Goal: Find specific page/section: Find specific page/section

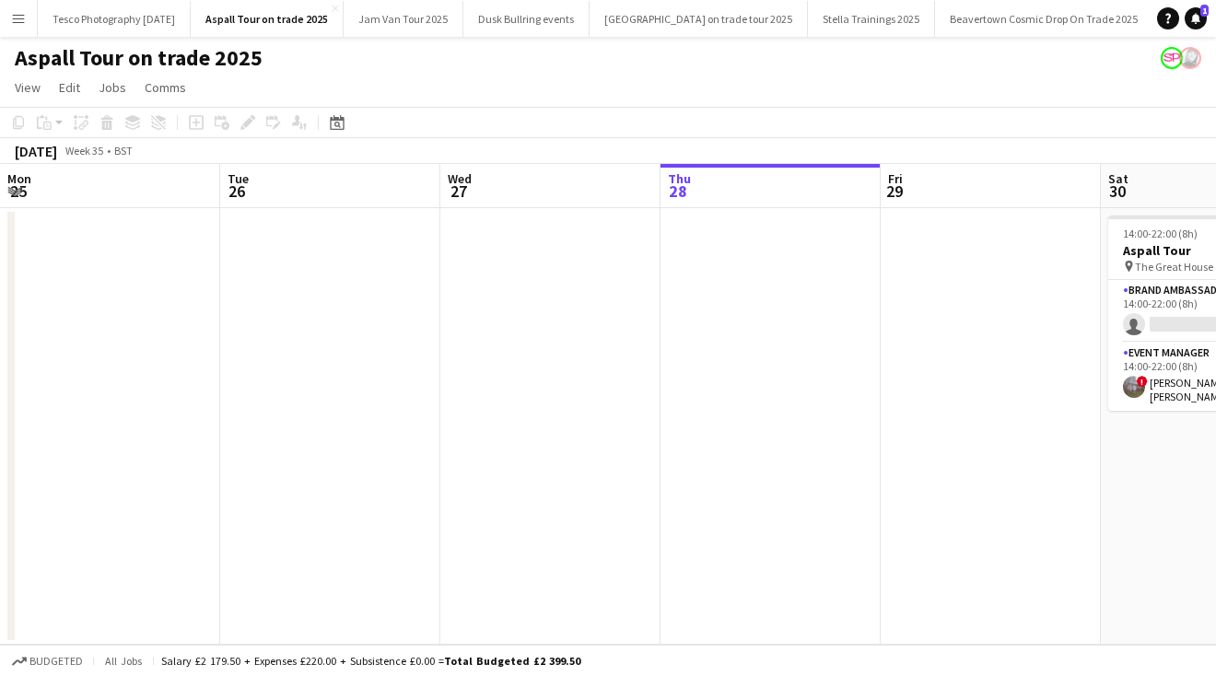
scroll to position [0, 440]
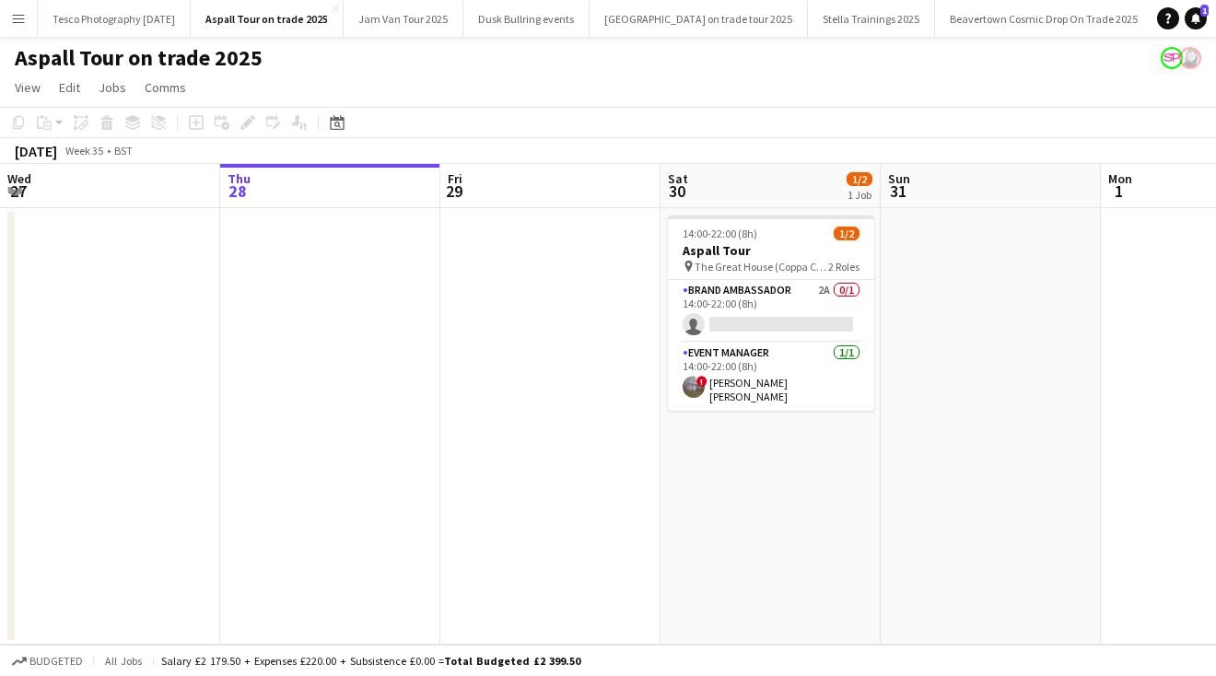
click at [21, 22] on app-icon "Menu" at bounding box center [18, 18] width 15 height 15
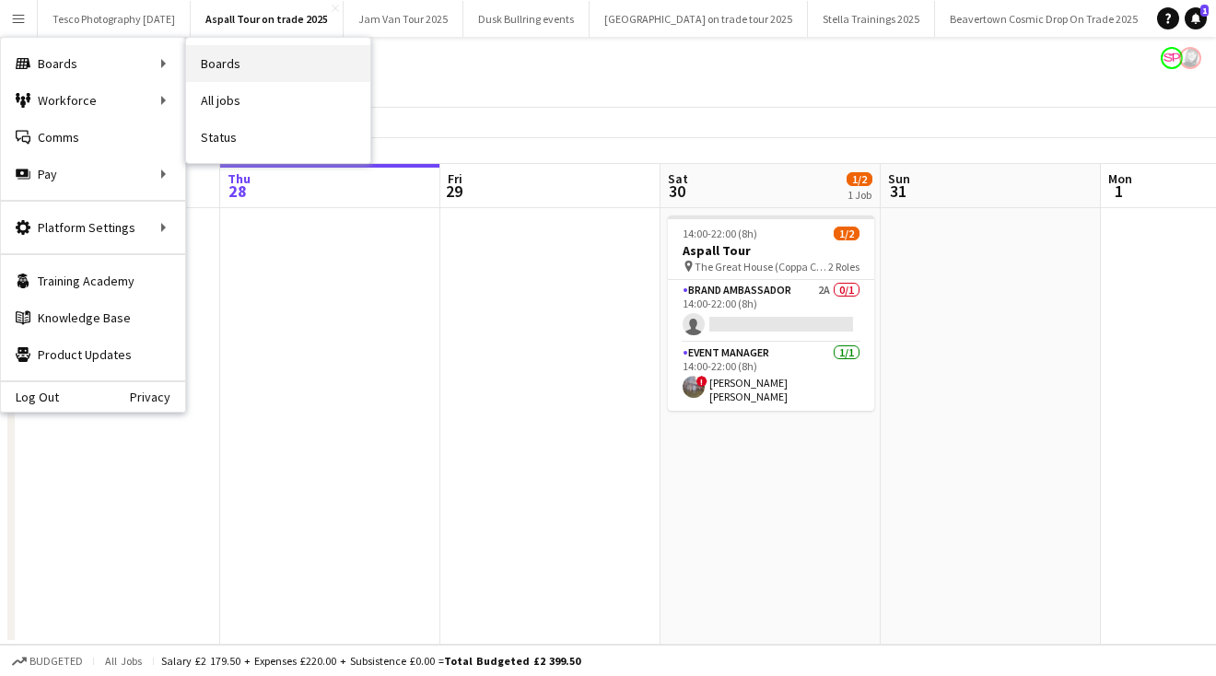
click at [275, 68] on link "Boards" at bounding box center [278, 63] width 184 height 37
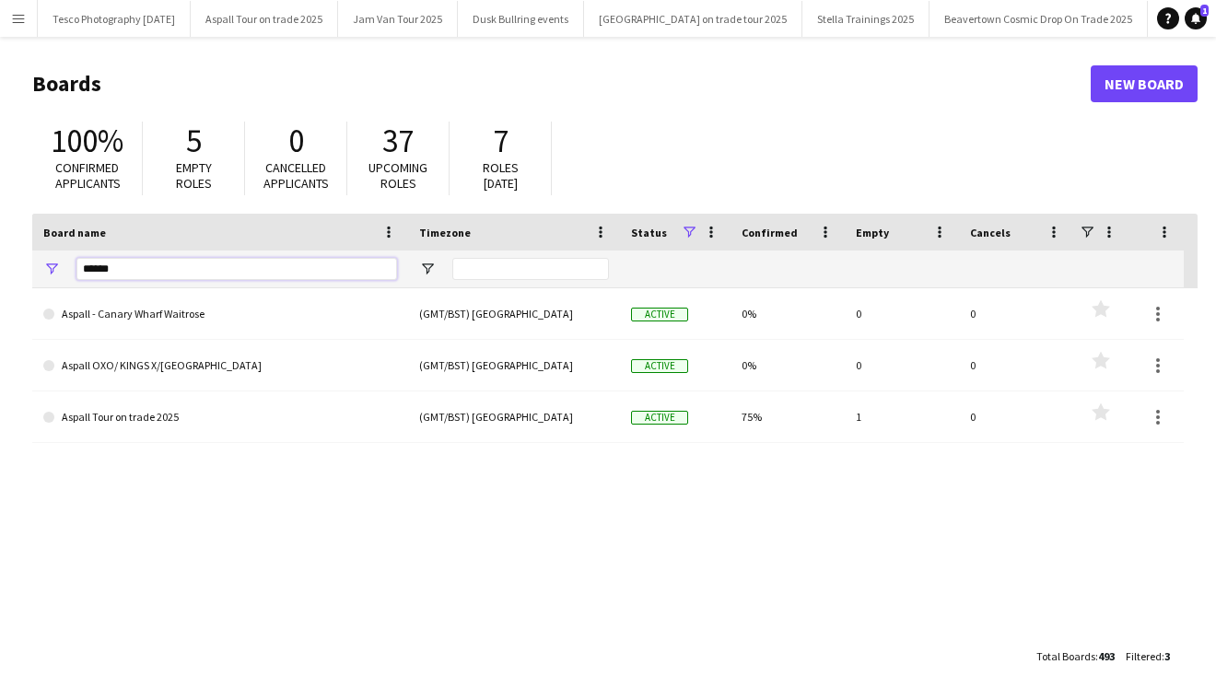
click at [121, 272] on input "******" at bounding box center [236, 269] width 321 height 22
type input "*"
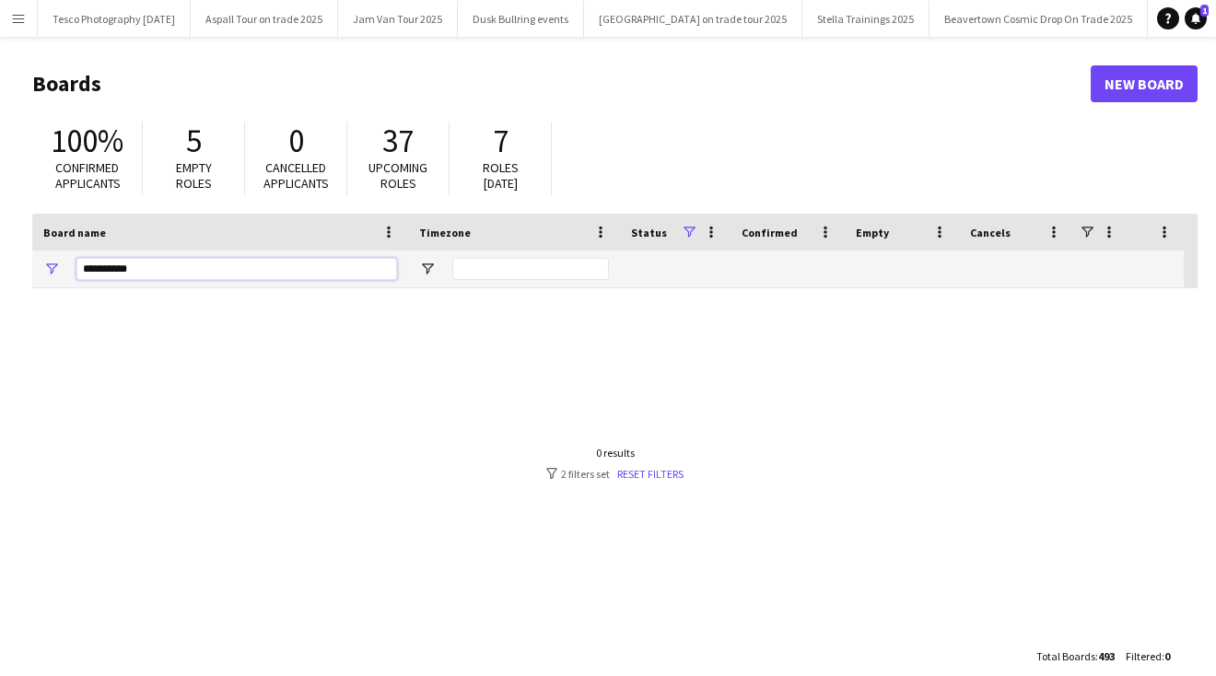
type input "*********"
click at [662, 465] on div "0 results filter-1 2 filters set Reset filters" at bounding box center [614, 463] width 137 height 35
click at [660, 470] on link "Reset filters" at bounding box center [650, 474] width 66 height 14
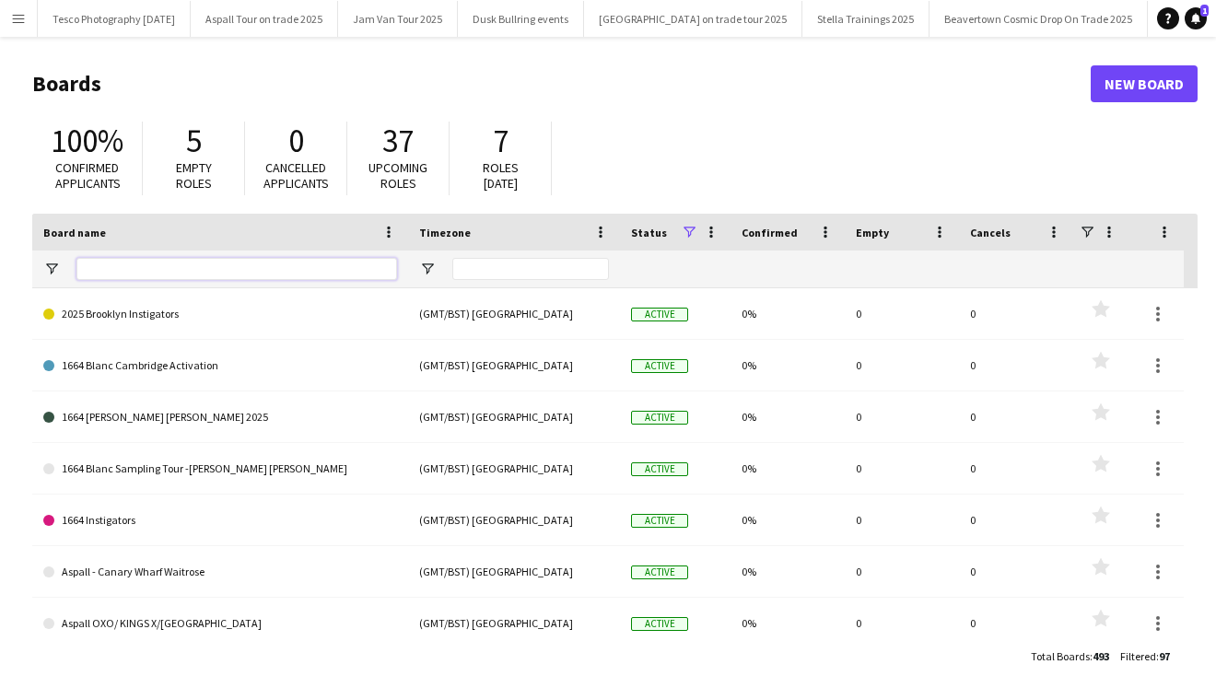
click at [116, 268] on input "Board name Filter Input" at bounding box center [236, 269] width 321 height 22
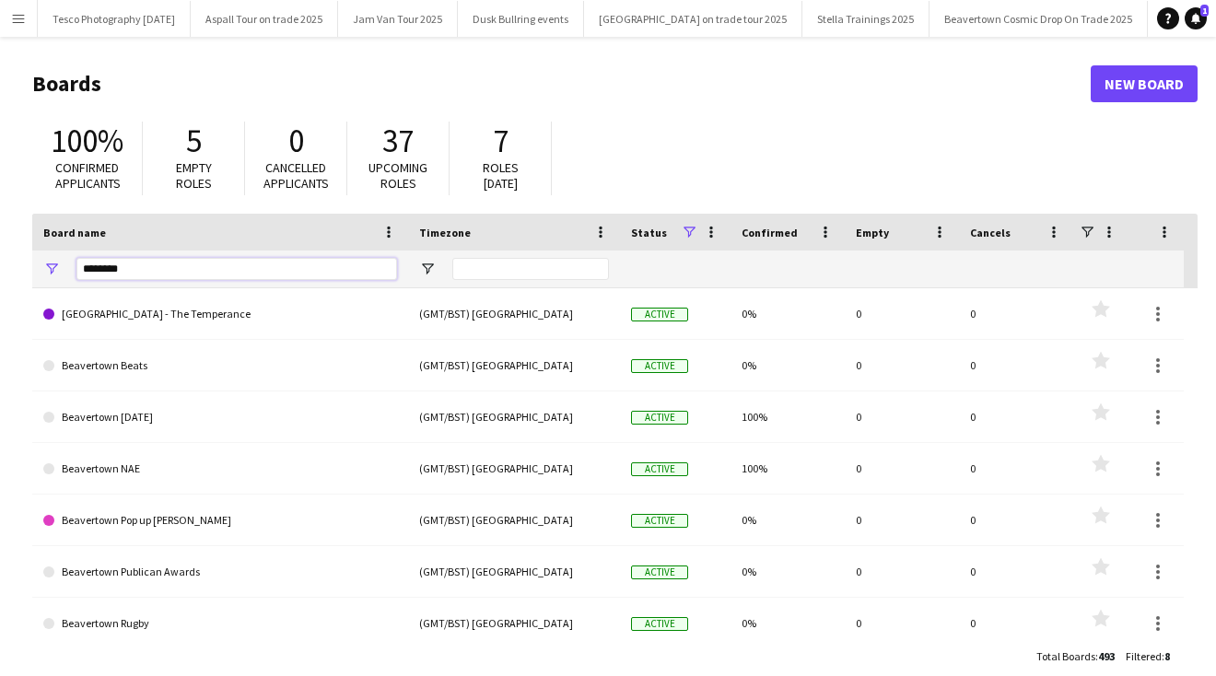
type input "*********"
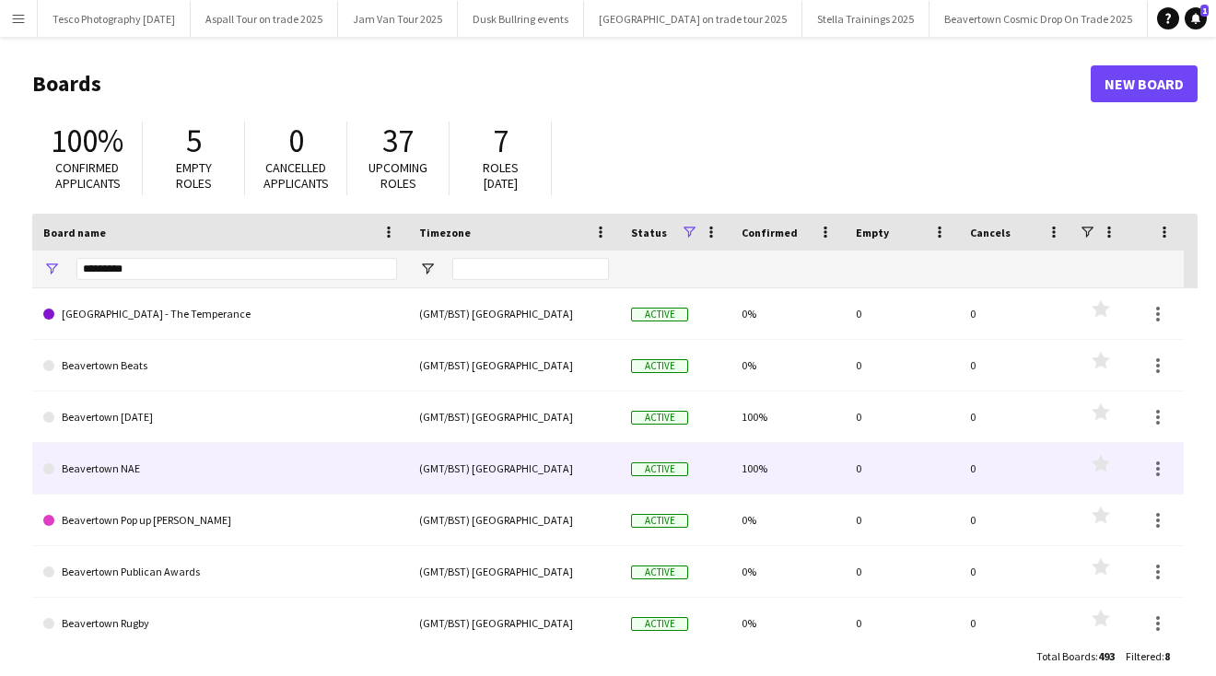
click at [111, 467] on link "Beavertown NAE" at bounding box center [220, 469] width 354 height 52
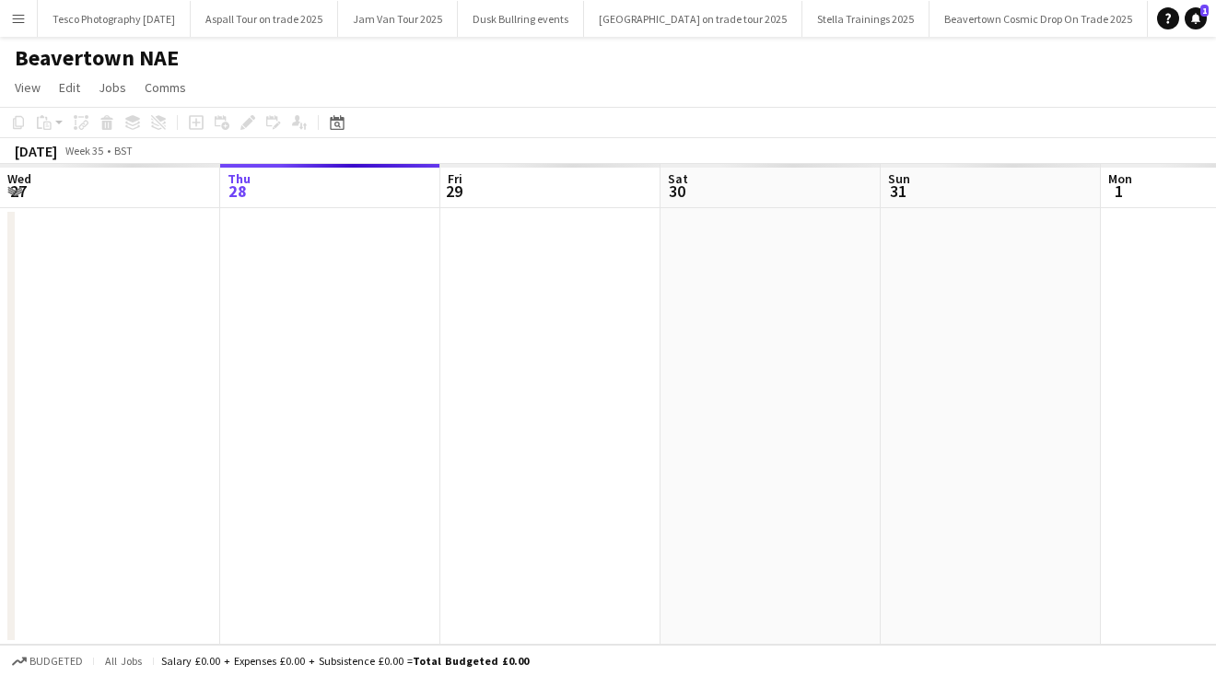
scroll to position [0, 415]
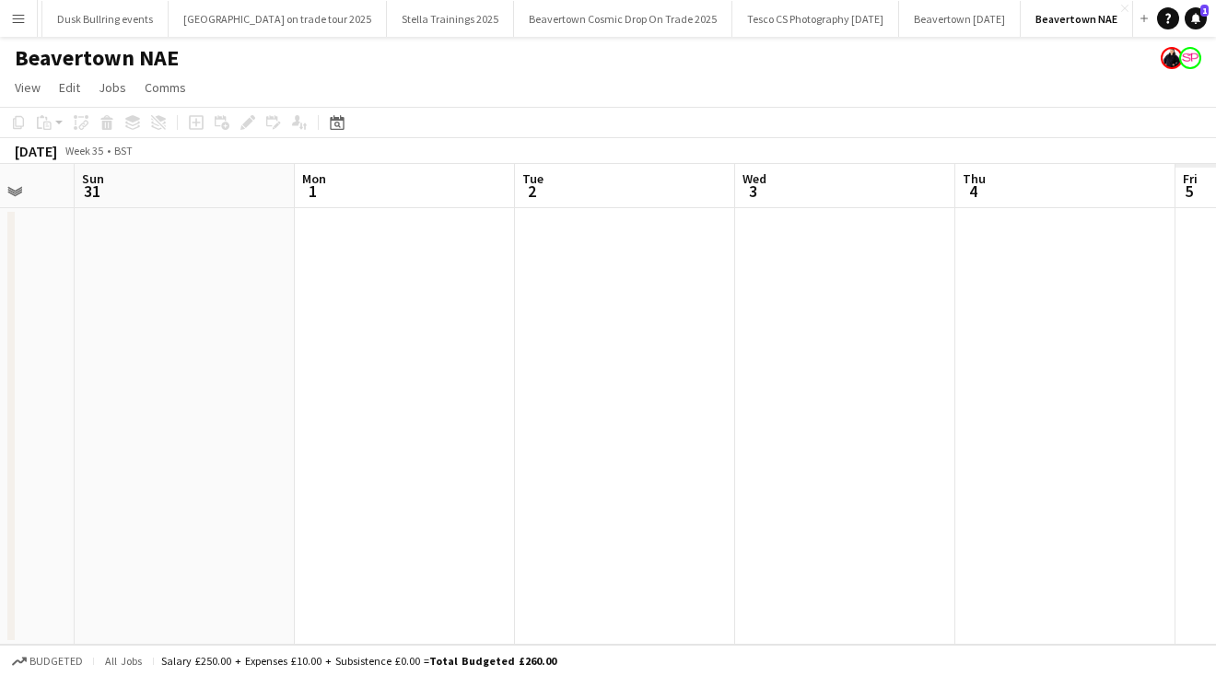
drag, startPoint x: 966, startPoint y: 368, endPoint x: -24, endPoint y: 411, distance: 991.2
click at [0, 411] on html "Menu Boards Boards Boards All jobs Status Workforce Workforce My Workforce Recr…" at bounding box center [608, 338] width 1216 height 676
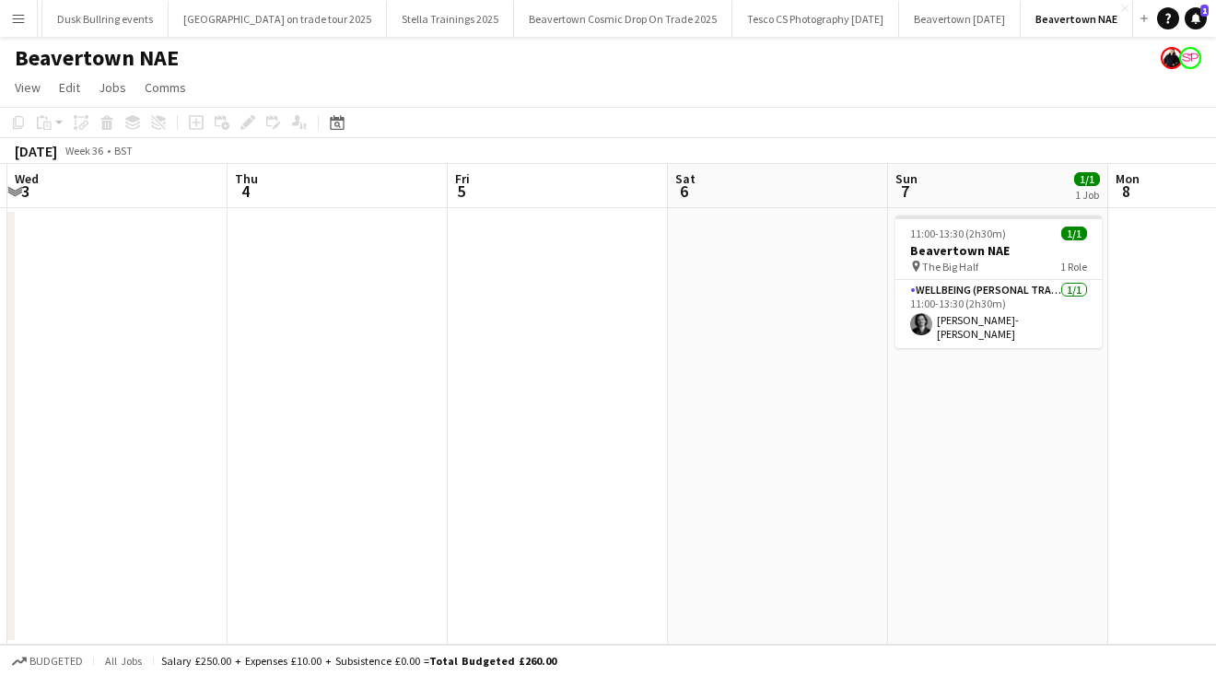
drag, startPoint x: 817, startPoint y: 459, endPoint x: 75, endPoint y: 439, distance: 742.7
click at [75, 439] on app-calendar-viewport "Sun 31 Mon 1 Tue 2 Wed 3 Thu 4 Fri 5 Sat 6 Sun 7 1/1 1 Job Mon 8 Tue 9 Wed 10 1…" at bounding box center [608, 404] width 1216 height 481
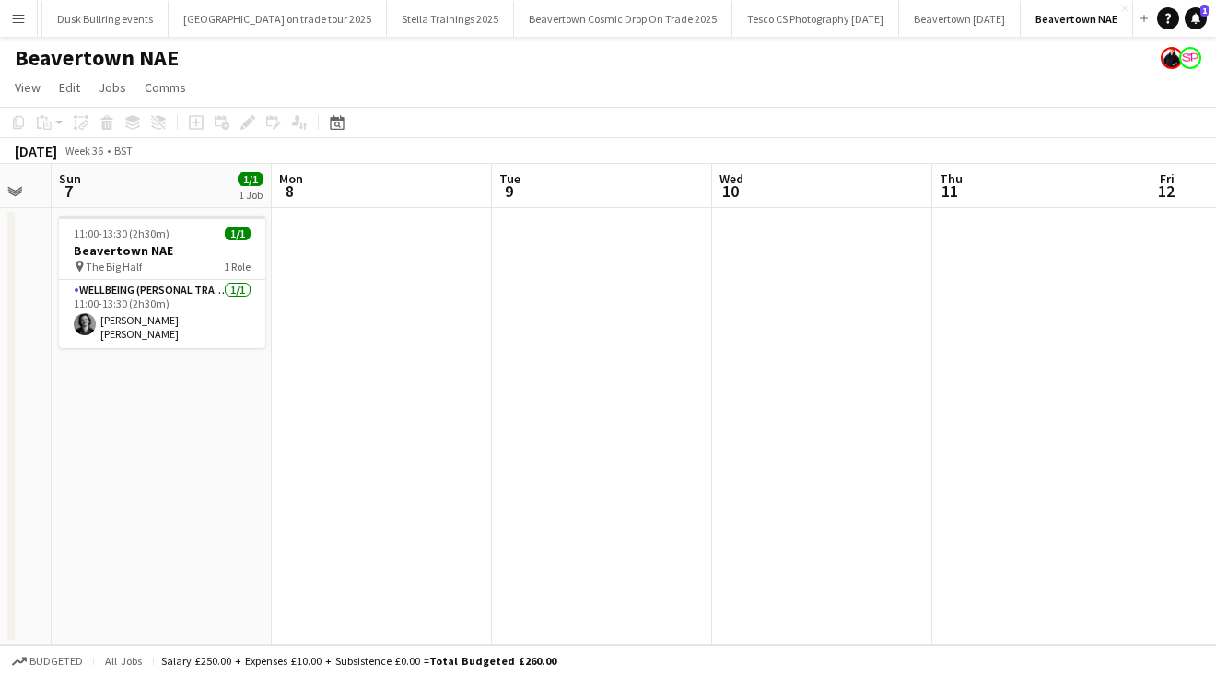
drag, startPoint x: 859, startPoint y: 525, endPoint x: 349, endPoint y: 507, distance: 510.7
click at [349, 507] on app-calendar-viewport "Wed 3 Thu 4 Fri 5 Sat 6 Sun 7 1/1 1 Job Mon 8 Tue 9 Wed 10 Thu 11 Fri 12 Sat 13…" at bounding box center [608, 404] width 1216 height 481
